Goal: Check status: Check status

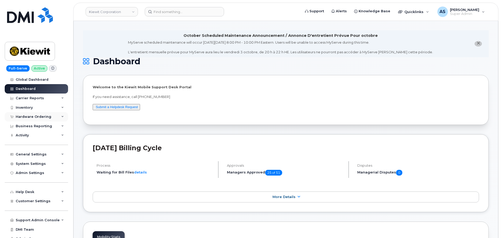
click at [40, 118] on div "Hardware Ordering" at bounding box center [34, 117] width 36 height 4
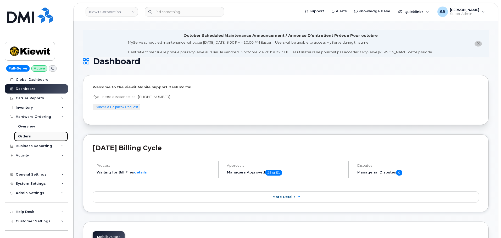
click at [30, 137] on link "Orders" at bounding box center [41, 137] width 54 height 10
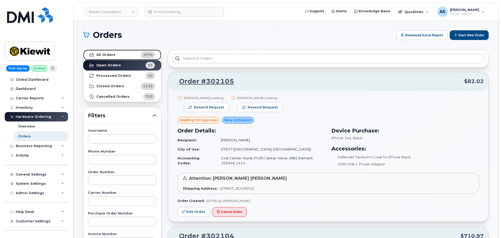
click at [115, 51] on link "All Orders 2976" at bounding box center [122, 55] width 78 height 10
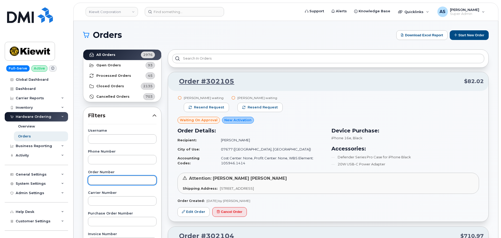
click at [118, 180] on input "text" at bounding box center [122, 180] width 69 height 9
paste input "301700"
type input "301700"
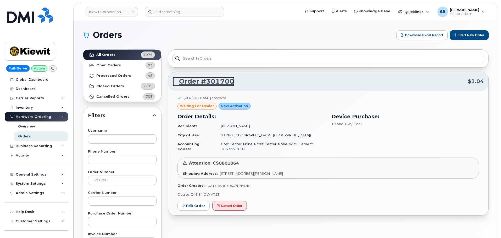
click at [224, 78] on link "Order #301700" at bounding box center [204, 81] width 62 height 9
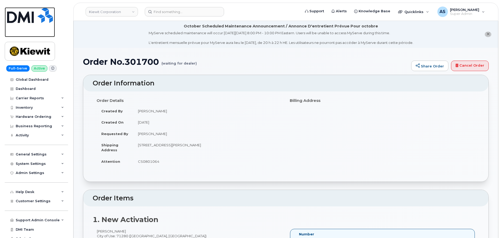
click at [23, 14] on img at bounding box center [30, 15] width 46 height 16
